Goal: Information Seeking & Learning: Learn about a topic

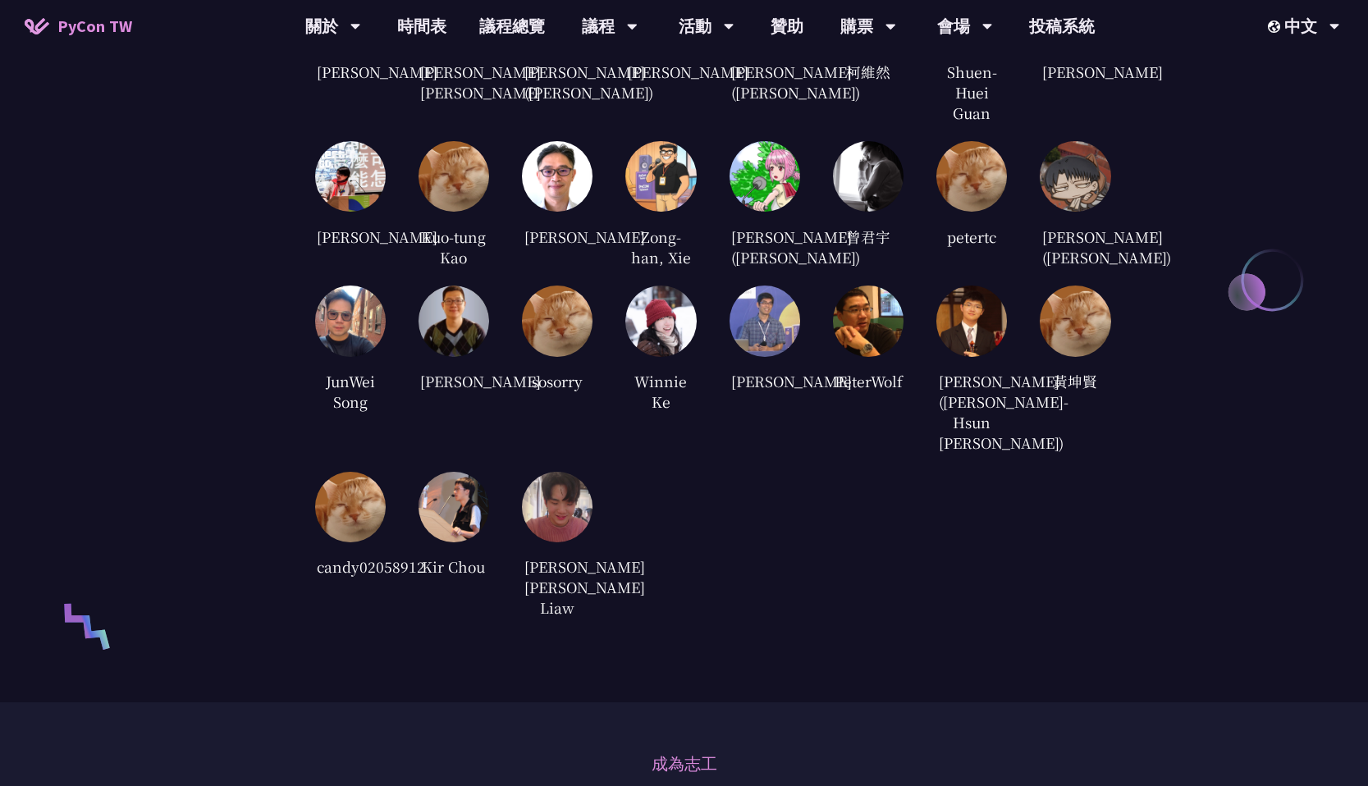
scroll to position [3435, 0]
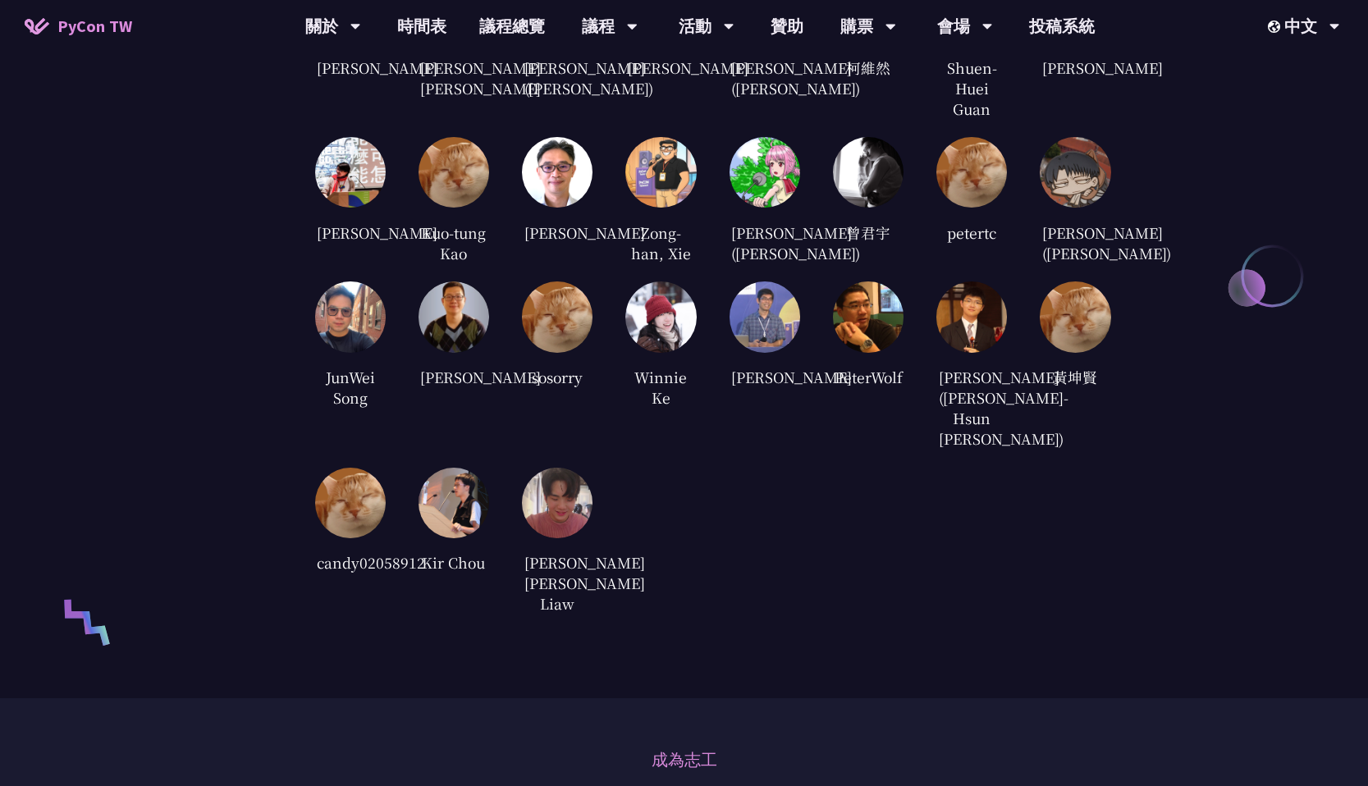
click at [663, 352] on img at bounding box center [660, 316] width 71 height 71
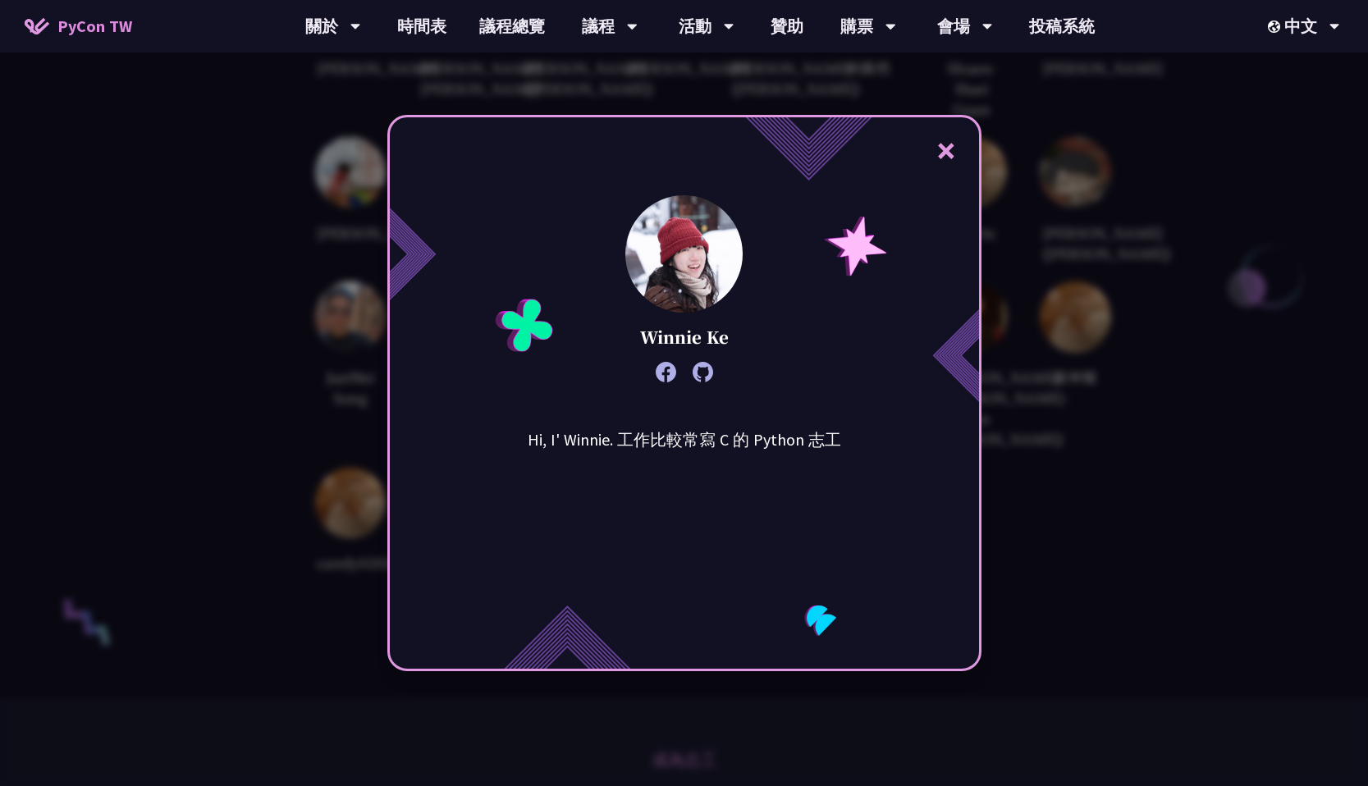
click at [946, 150] on button "×" at bounding box center [945, 150] width 49 height 49
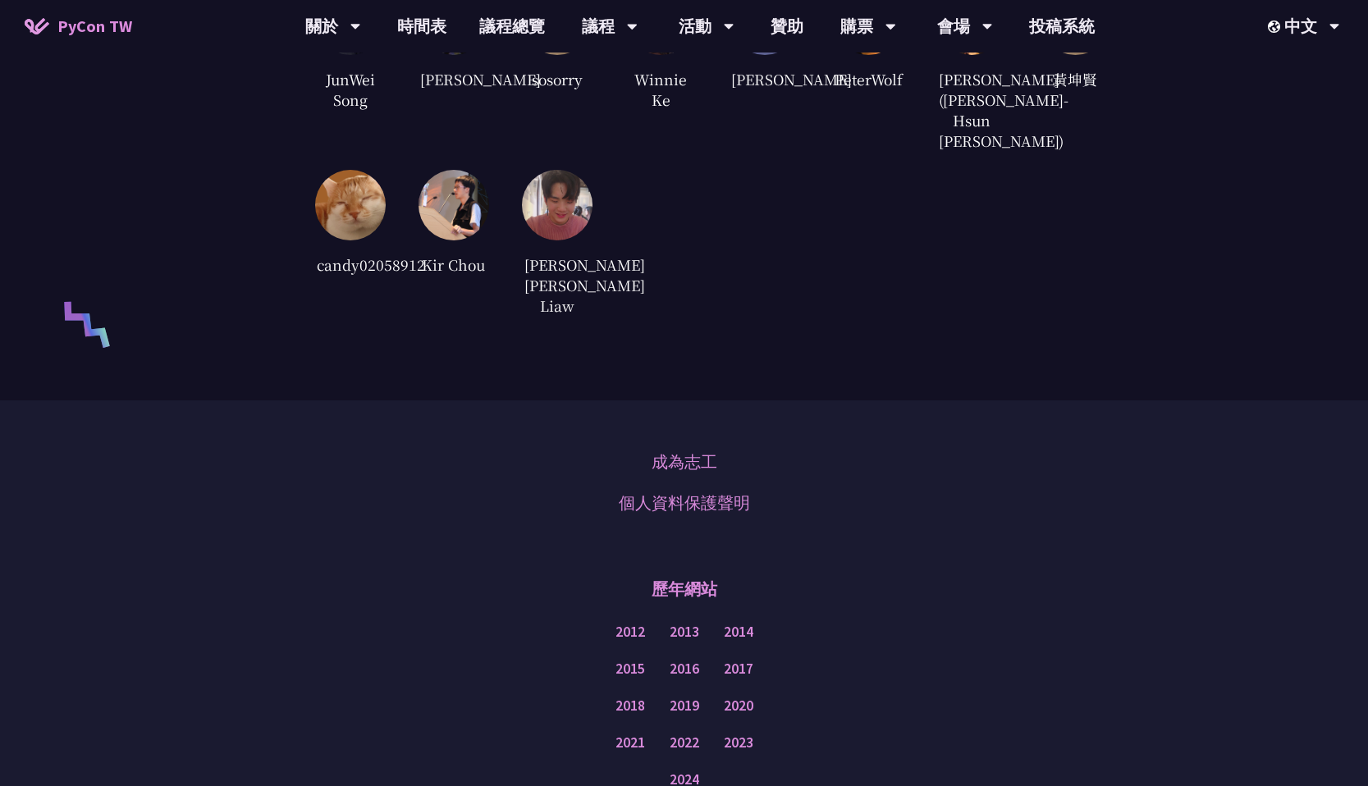
scroll to position [3715, 0]
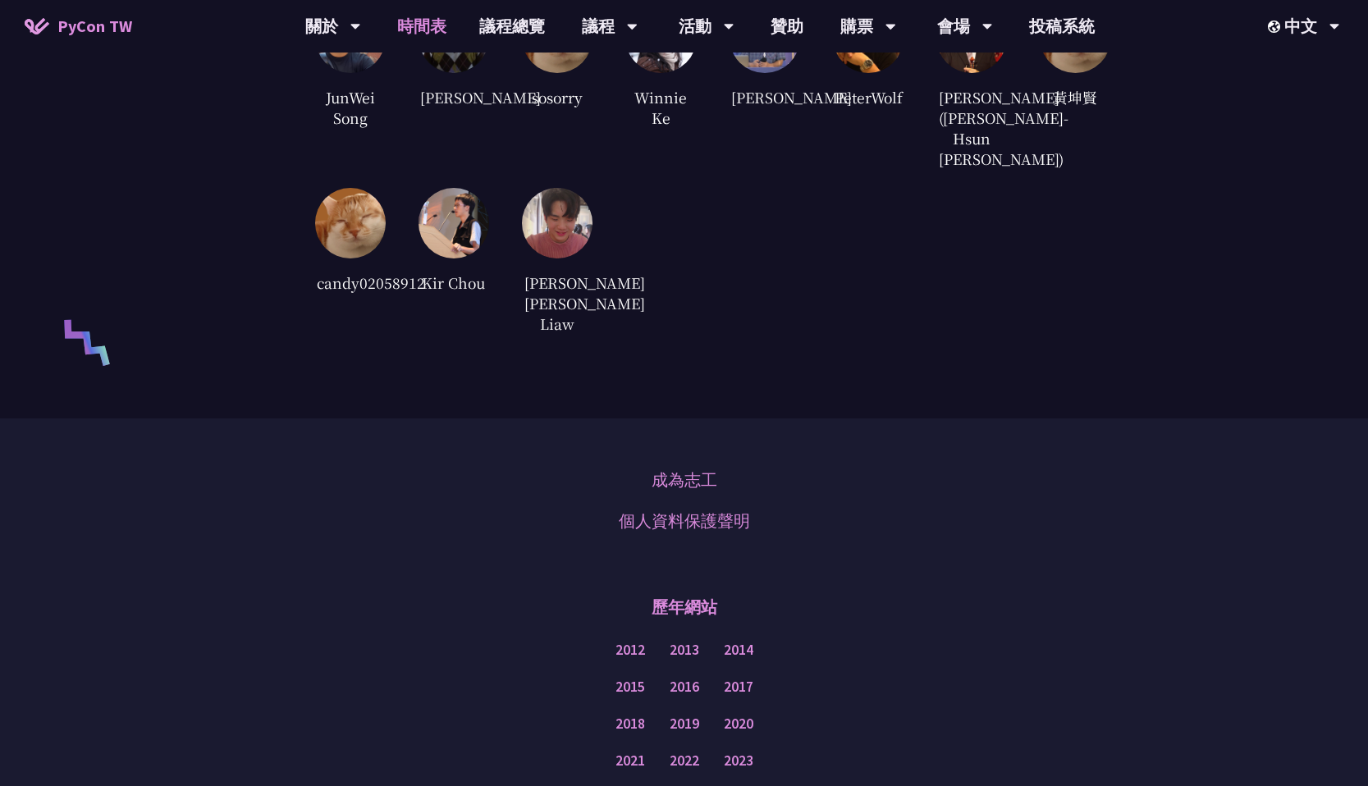
click at [426, 31] on link "時間表" at bounding box center [422, 26] width 82 height 53
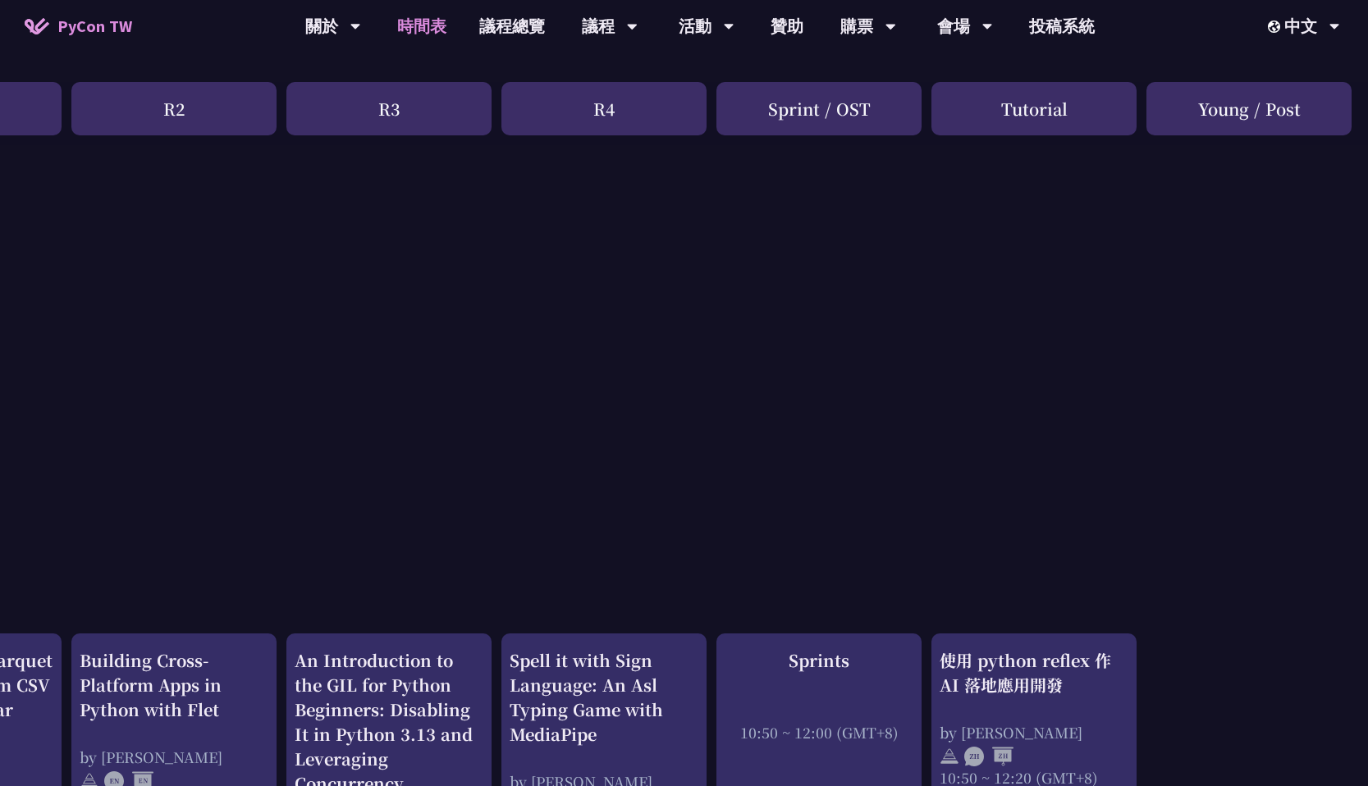
scroll to position [0, 375]
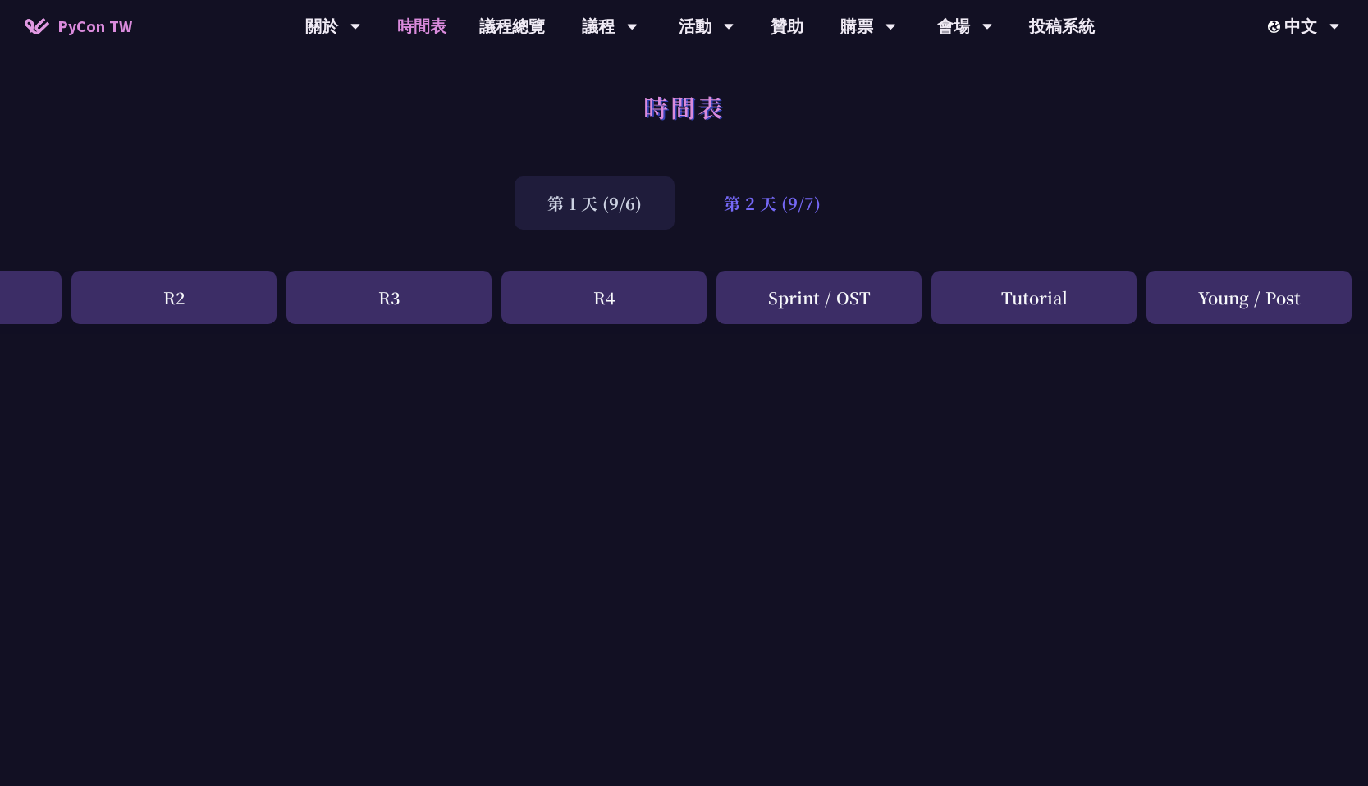
click at [743, 211] on div "第 2 天 (9/7)" at bounding box center [772, 202] width 162 height 53
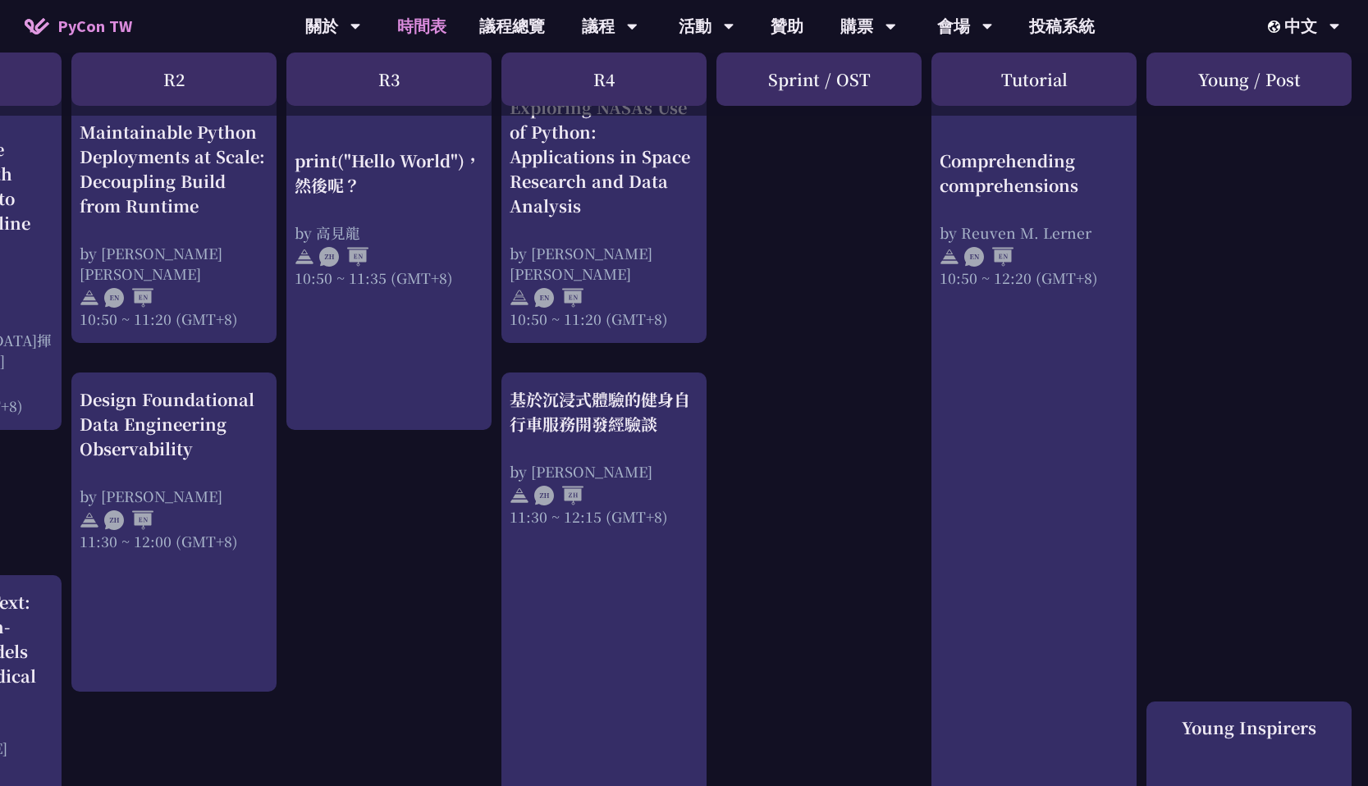
scroll to position [716, 375]
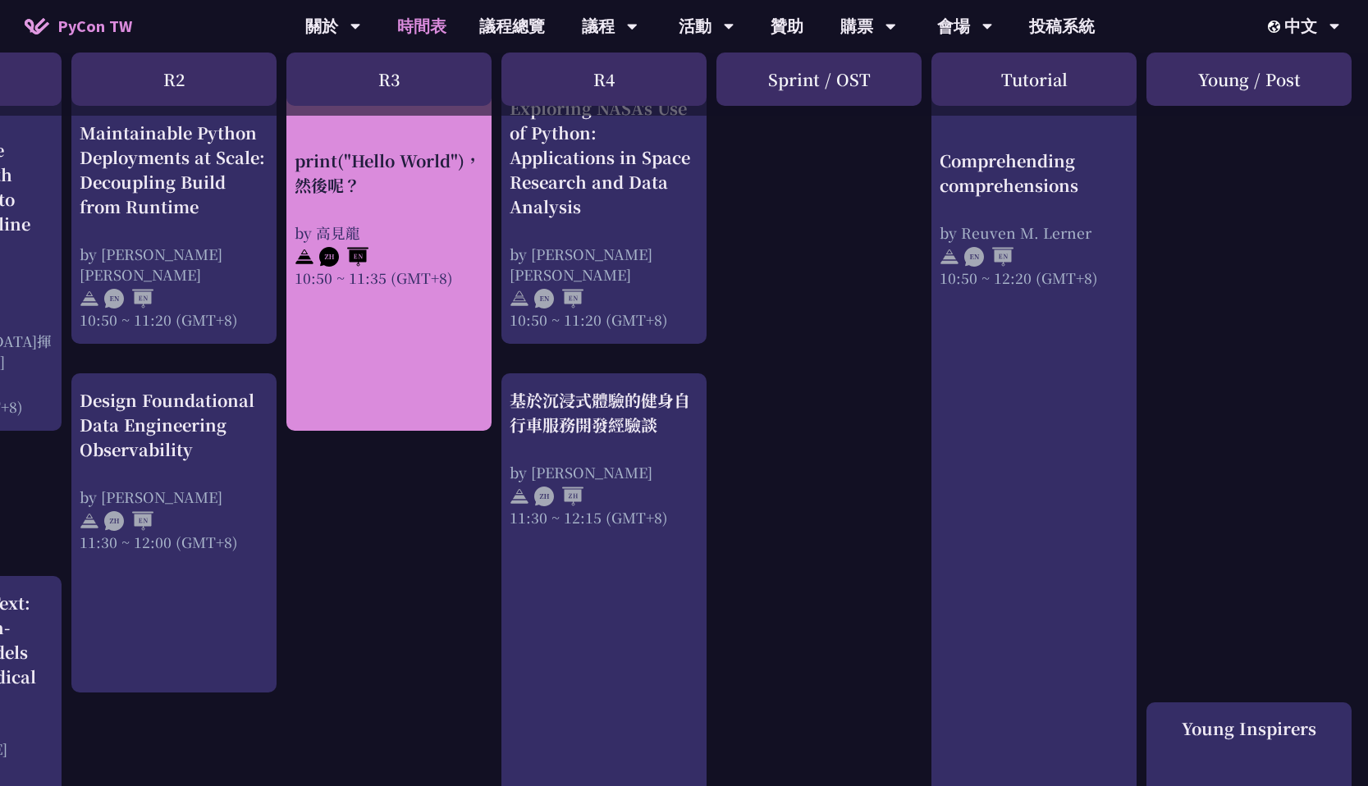
click at [399, 356] on div "print("Hello World")，然後呢？ by [PERSON_NAME] 10:50 ~ 11:35 (GMT+8)" at bounding box center [388, 256] width 205 height 350
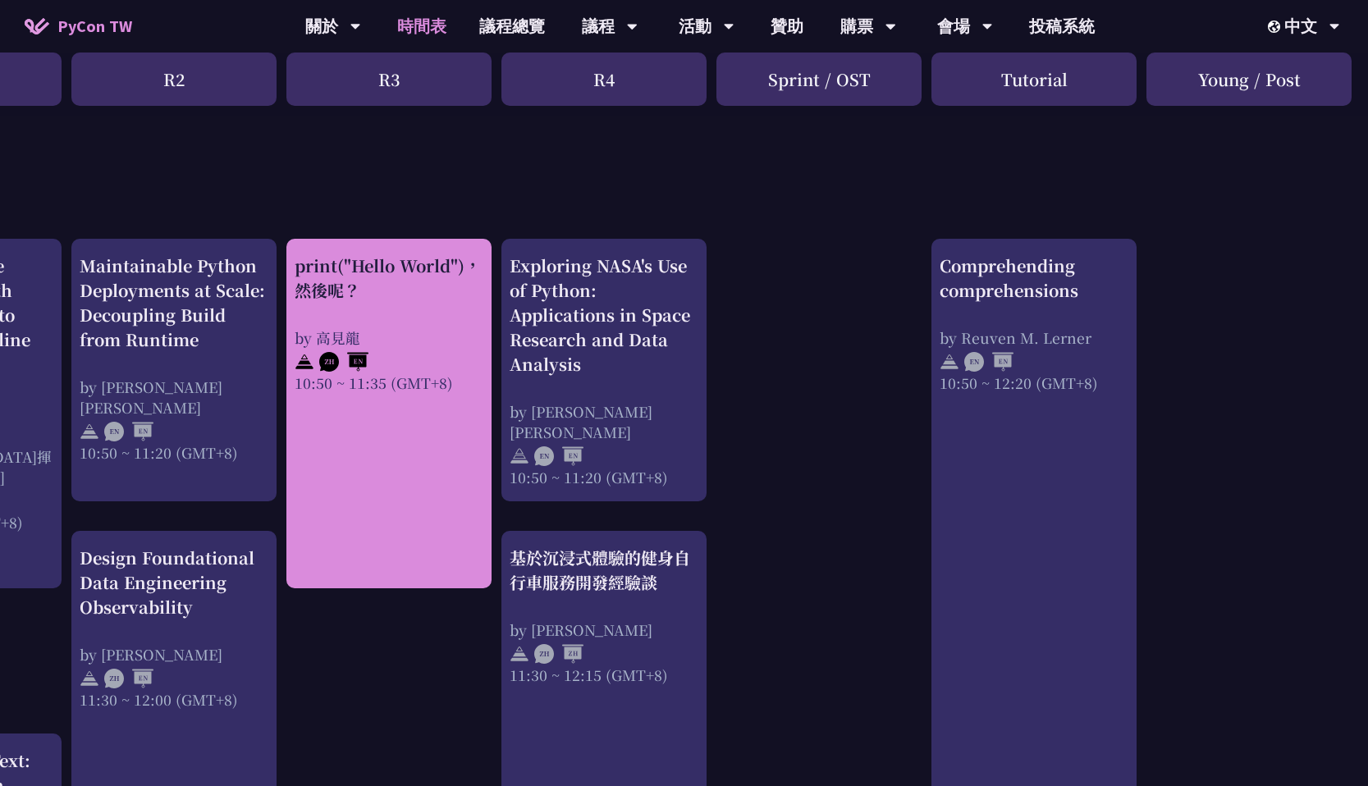
click at [397, 285] on div "print("Hello World")，然後呢？" at bounding box center [389, 278] width 189 height 49
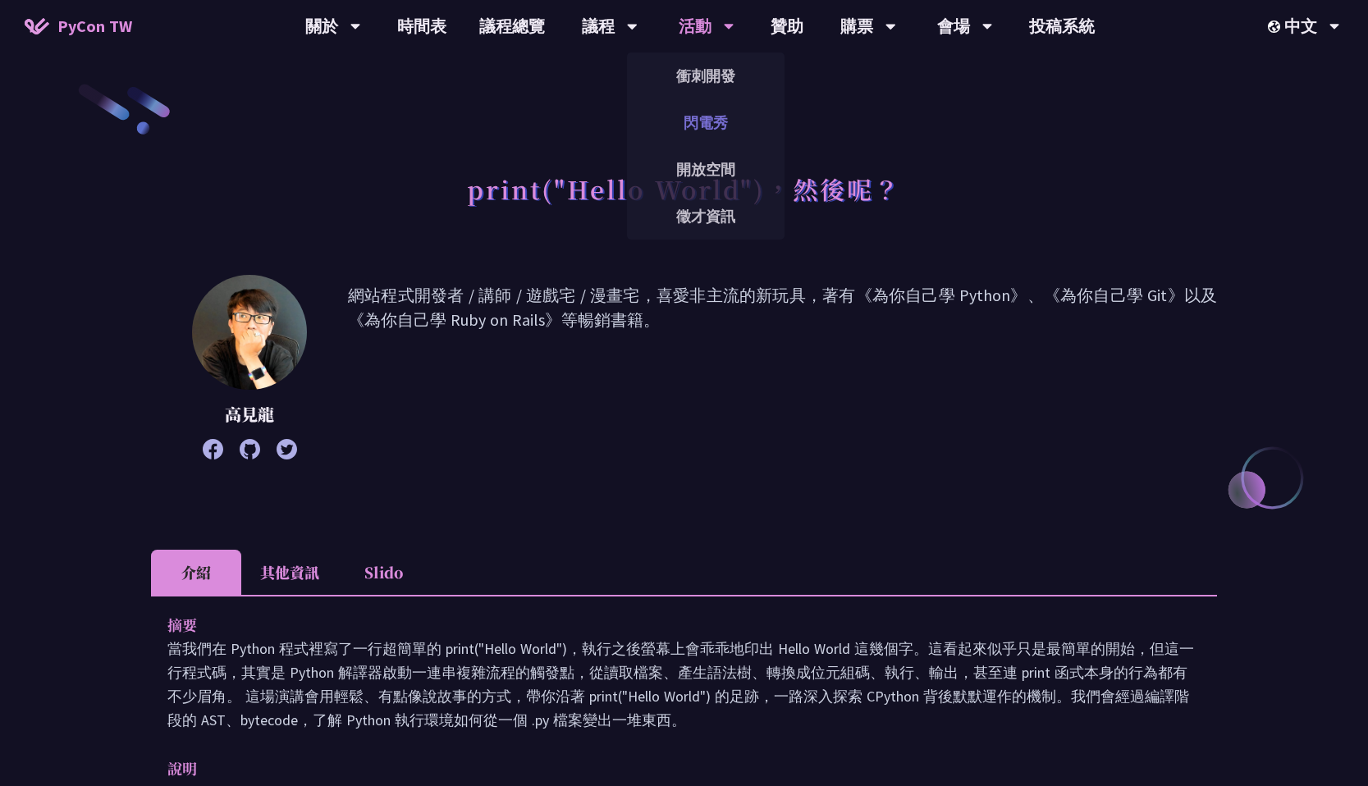
click at [705, 110] on link "閃電秀" at bounding box center [706, 122] width 158 height 39
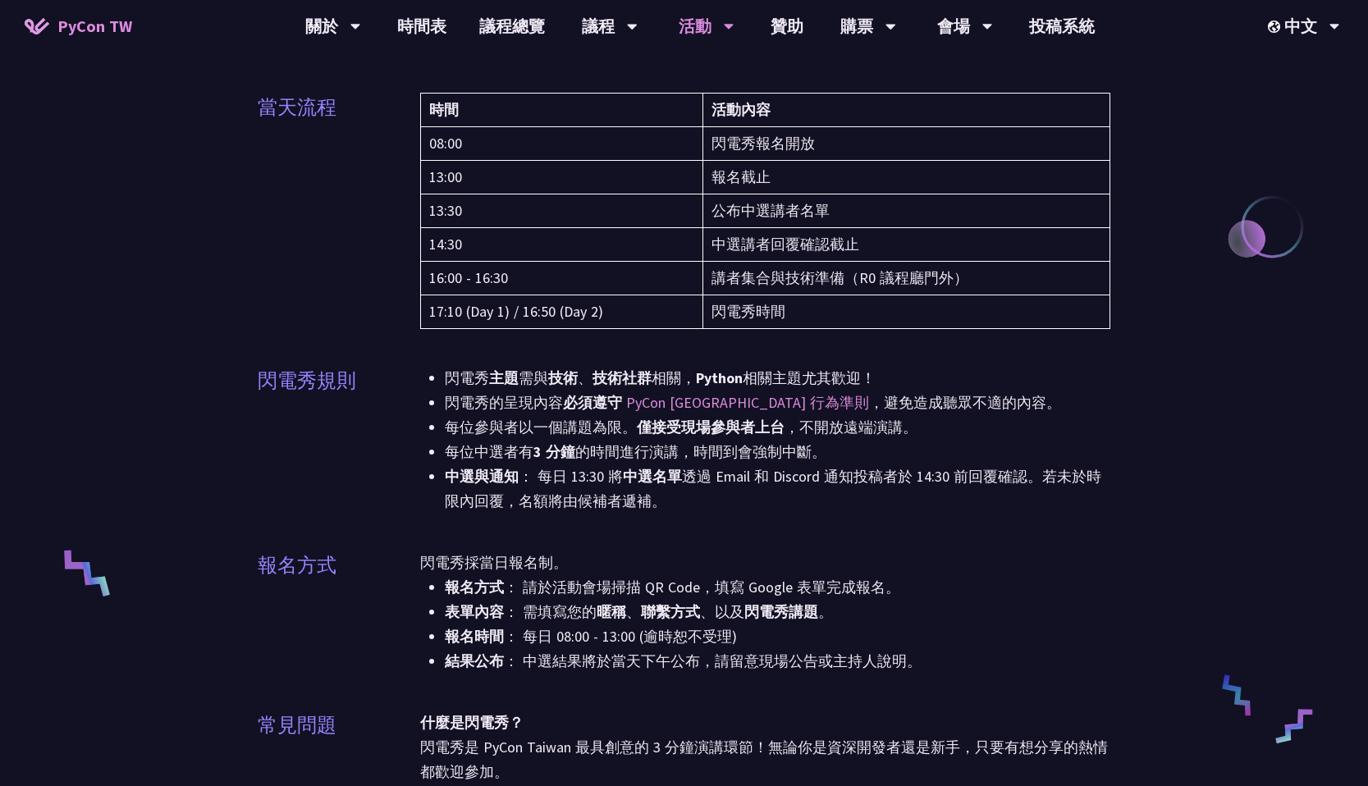
scroll to position [246, 0]
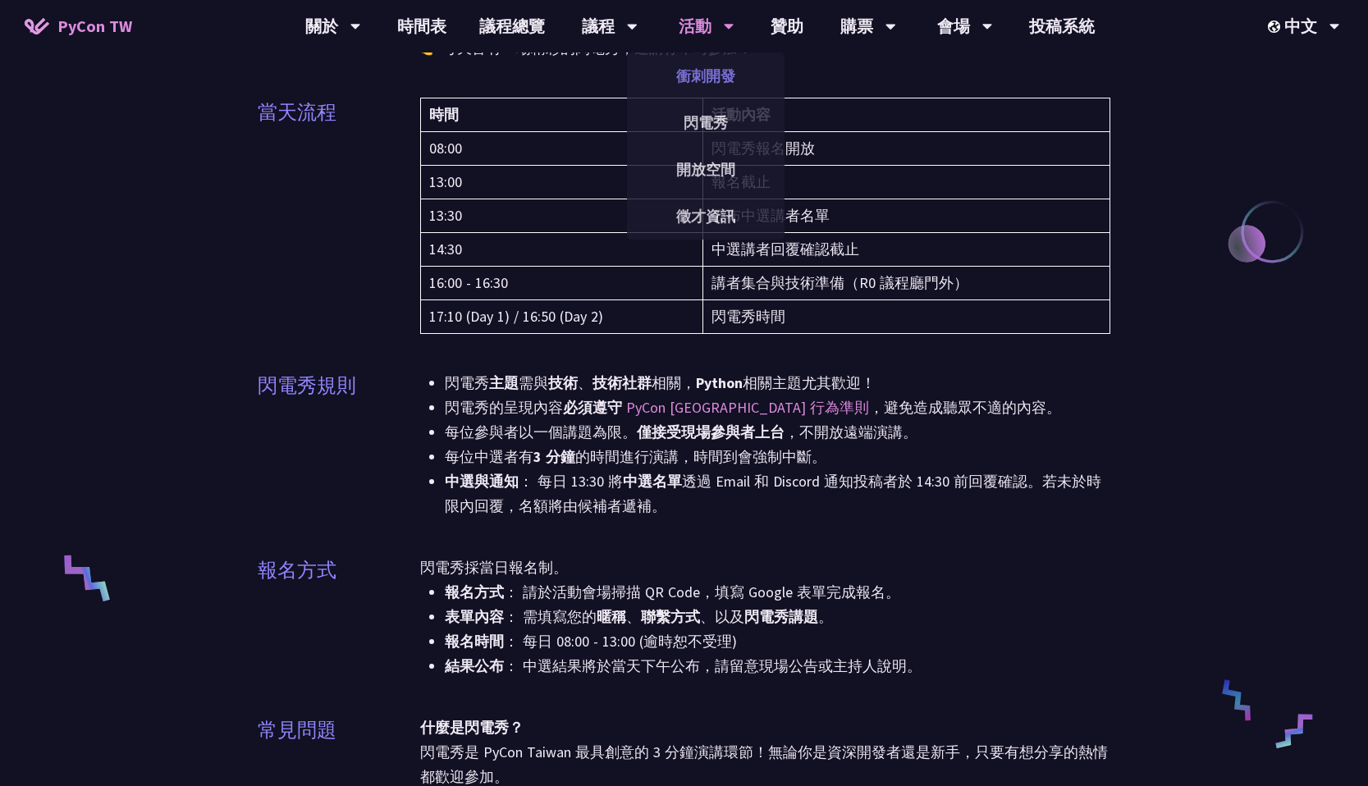
click at [714, 80] on link "衝刺開發" at bounding box center [706, 76] width 158 height 39
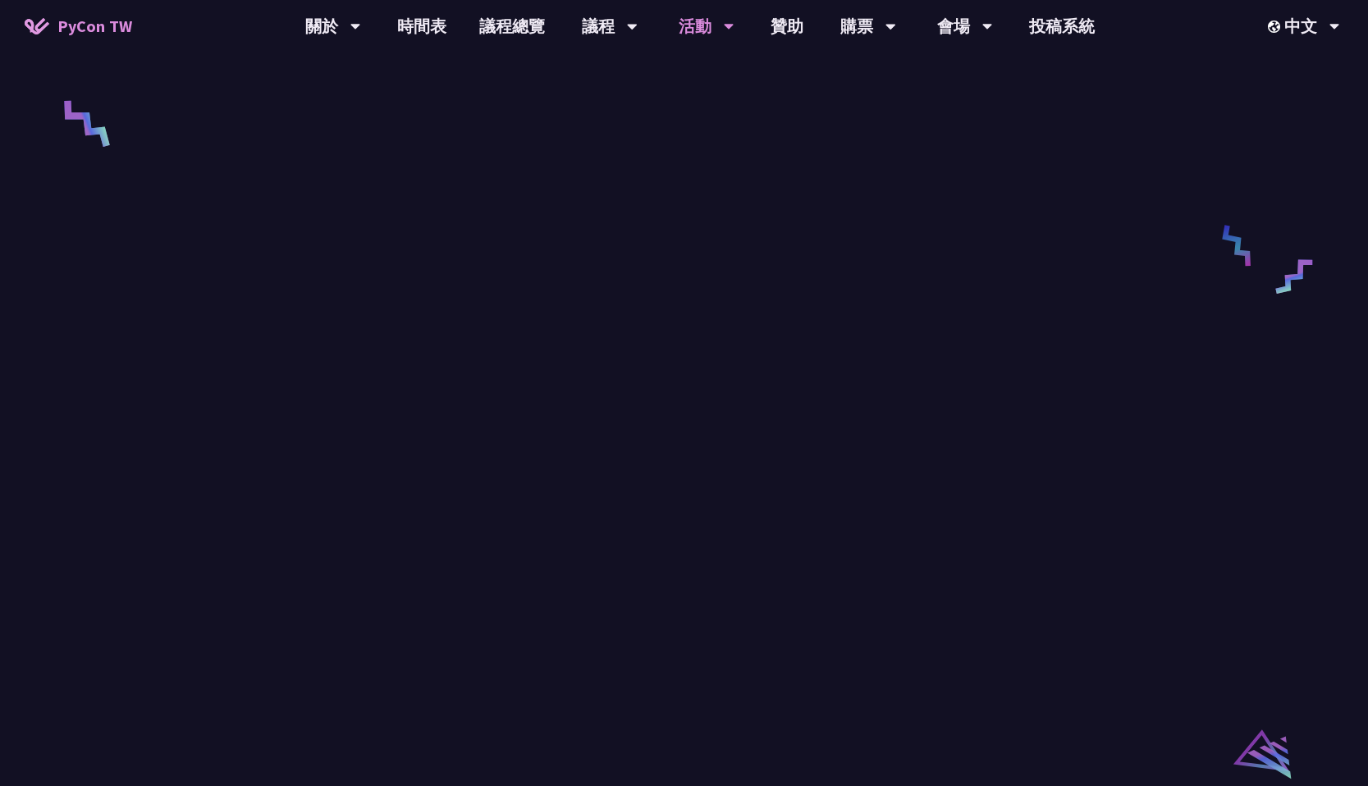
scroll to position [702, 0]
